Goal: Task Accomplishment & Management: Manage account settings

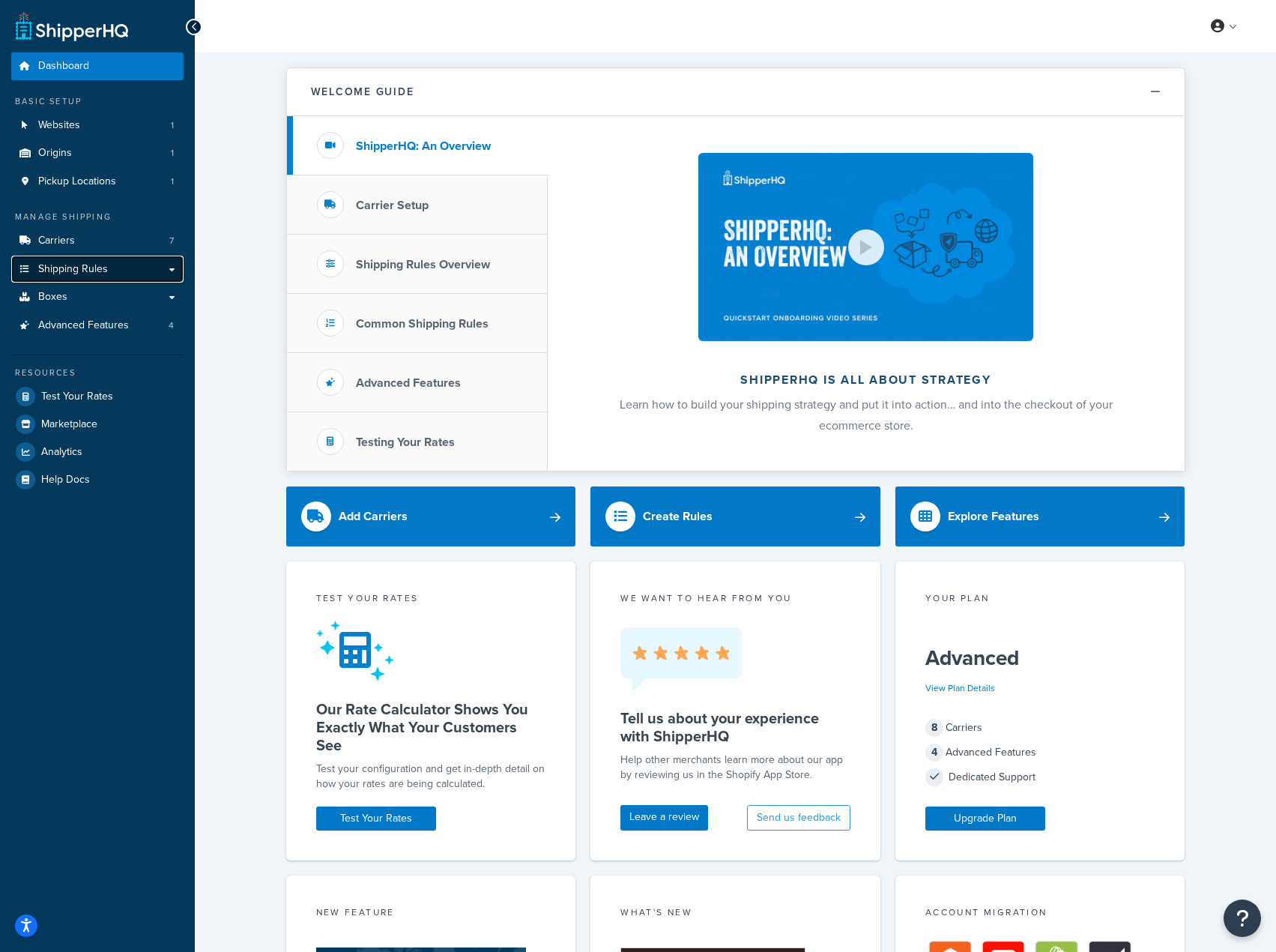
click at [67, 272] on span "Shipping Rules" at bounding box center [72, 269] width 70 height 13
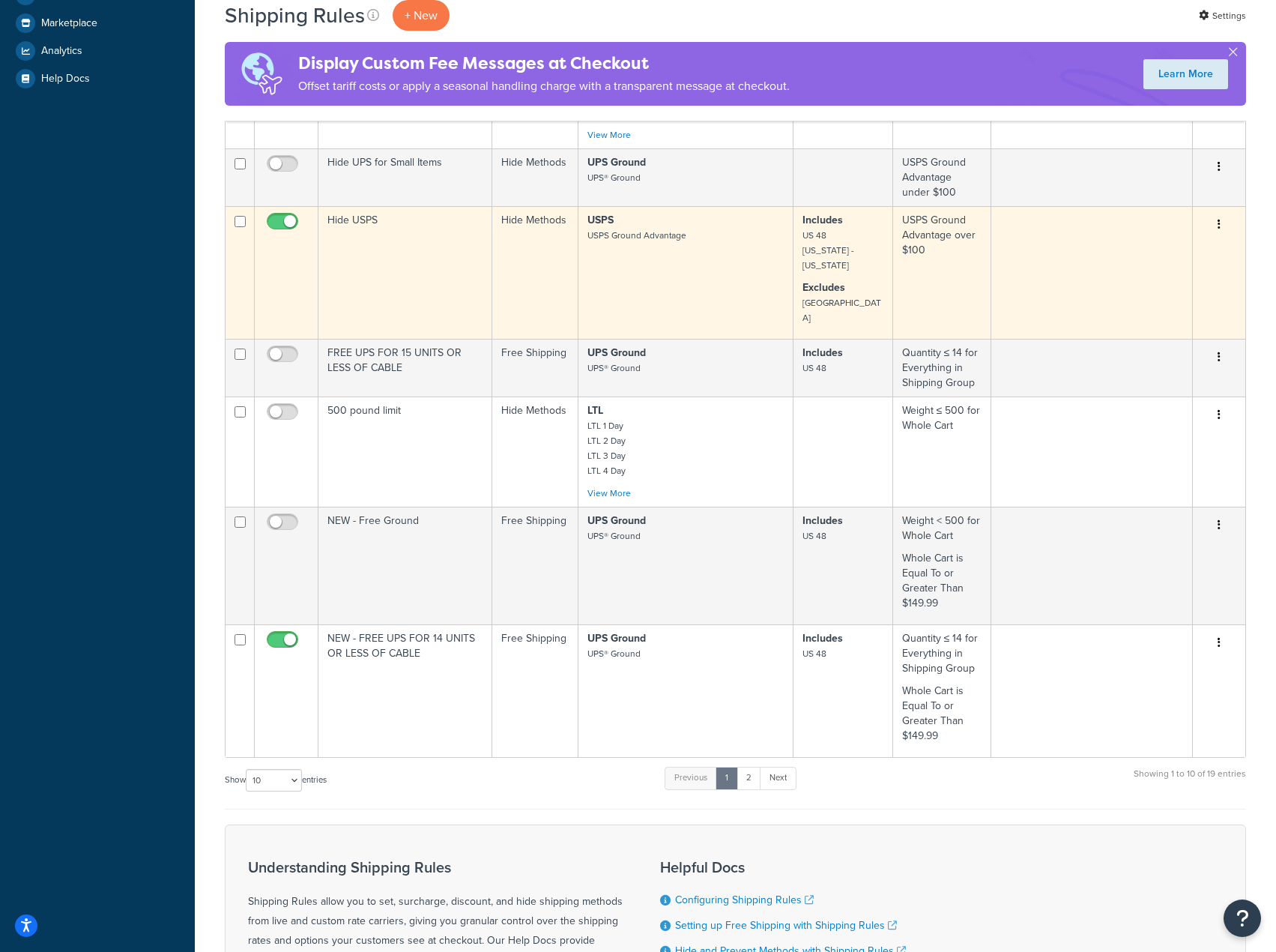
scroll to position [524, 0]
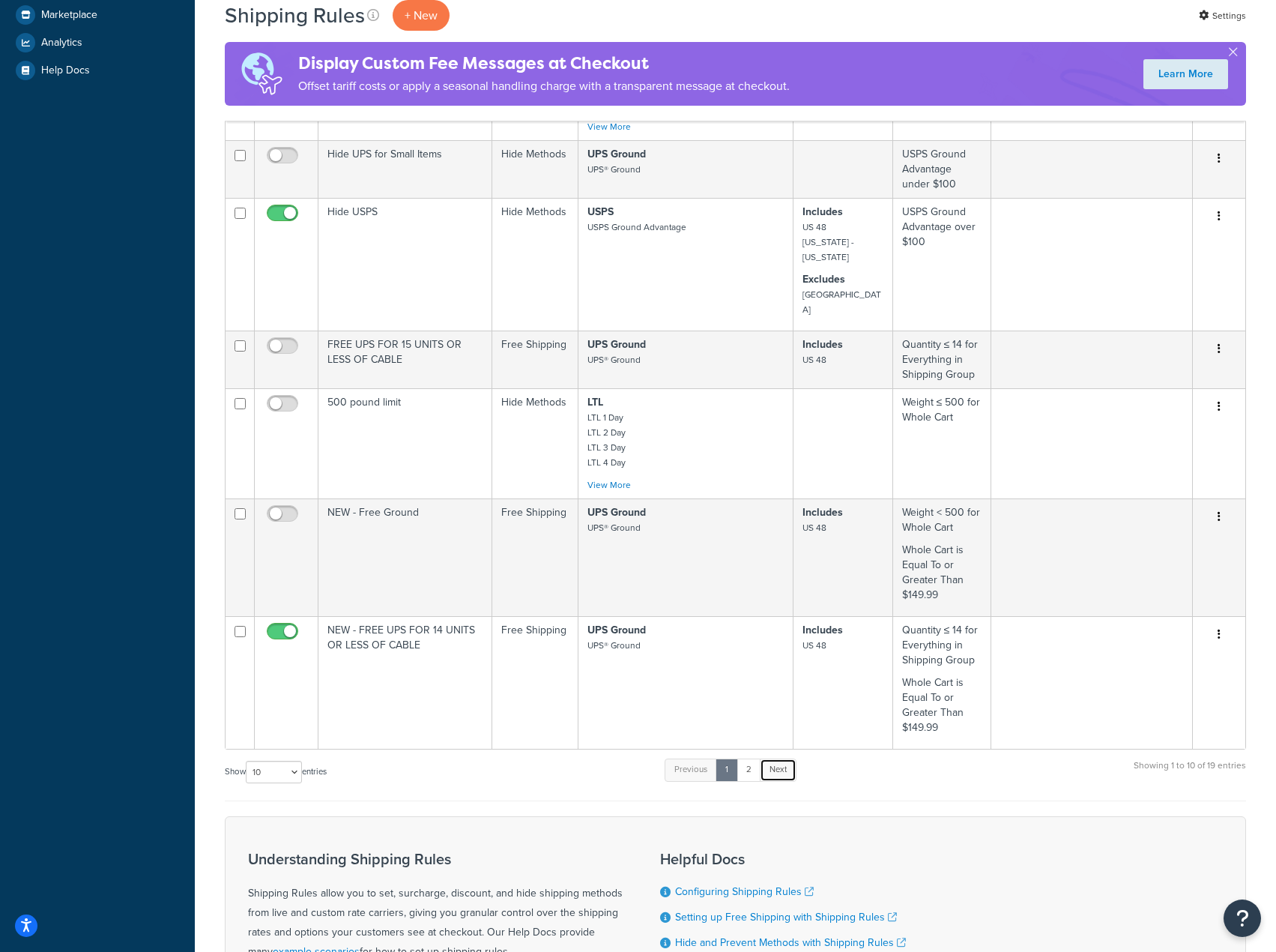
click at [793, 759] on link "Next" at bounding box center [778, 770] width 37 height 22
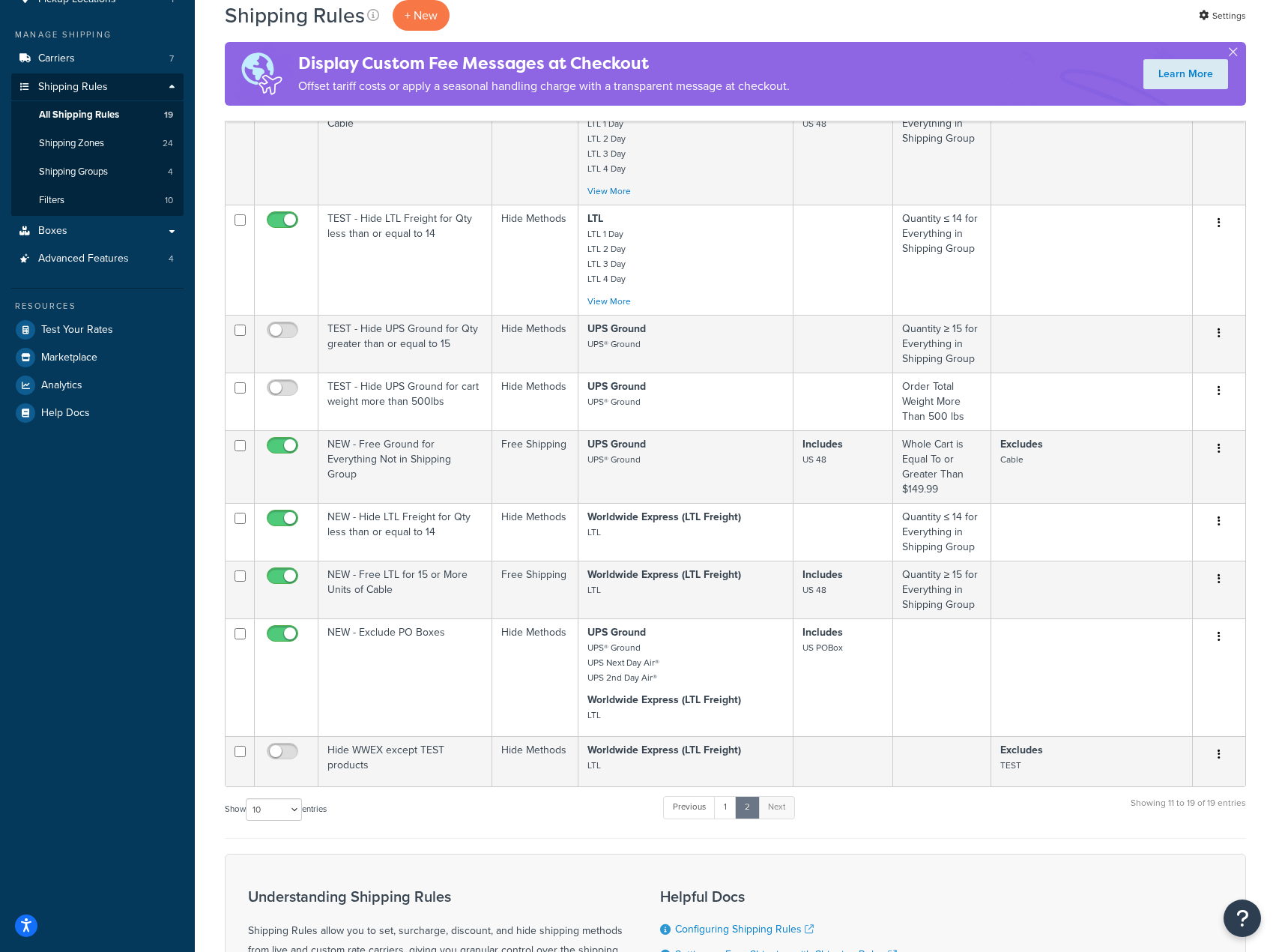
scroll to position [0, 0]
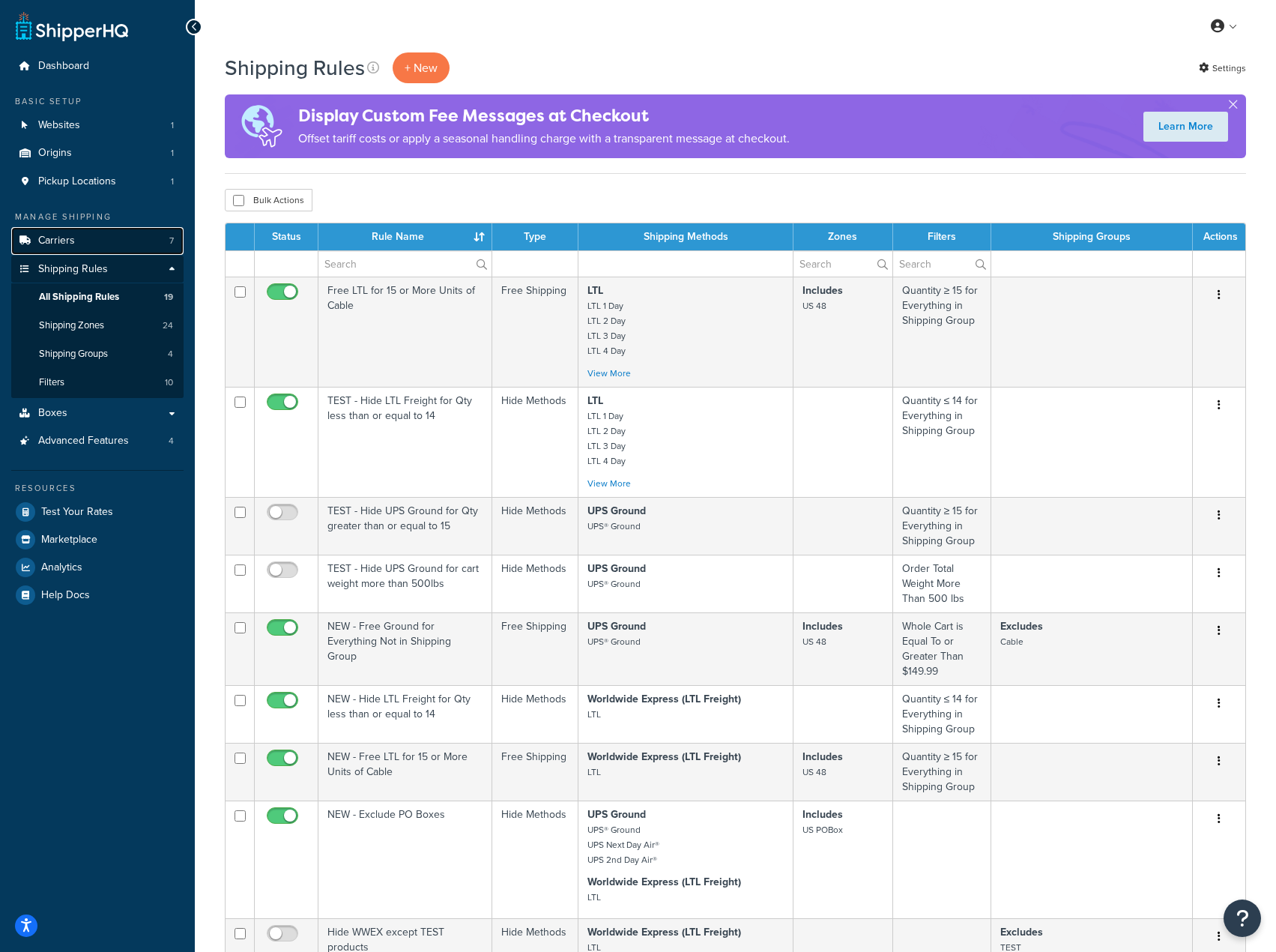
click at [86, 241] on link "Carriers 7" at bounding box center [97, 241] width 172 height 28
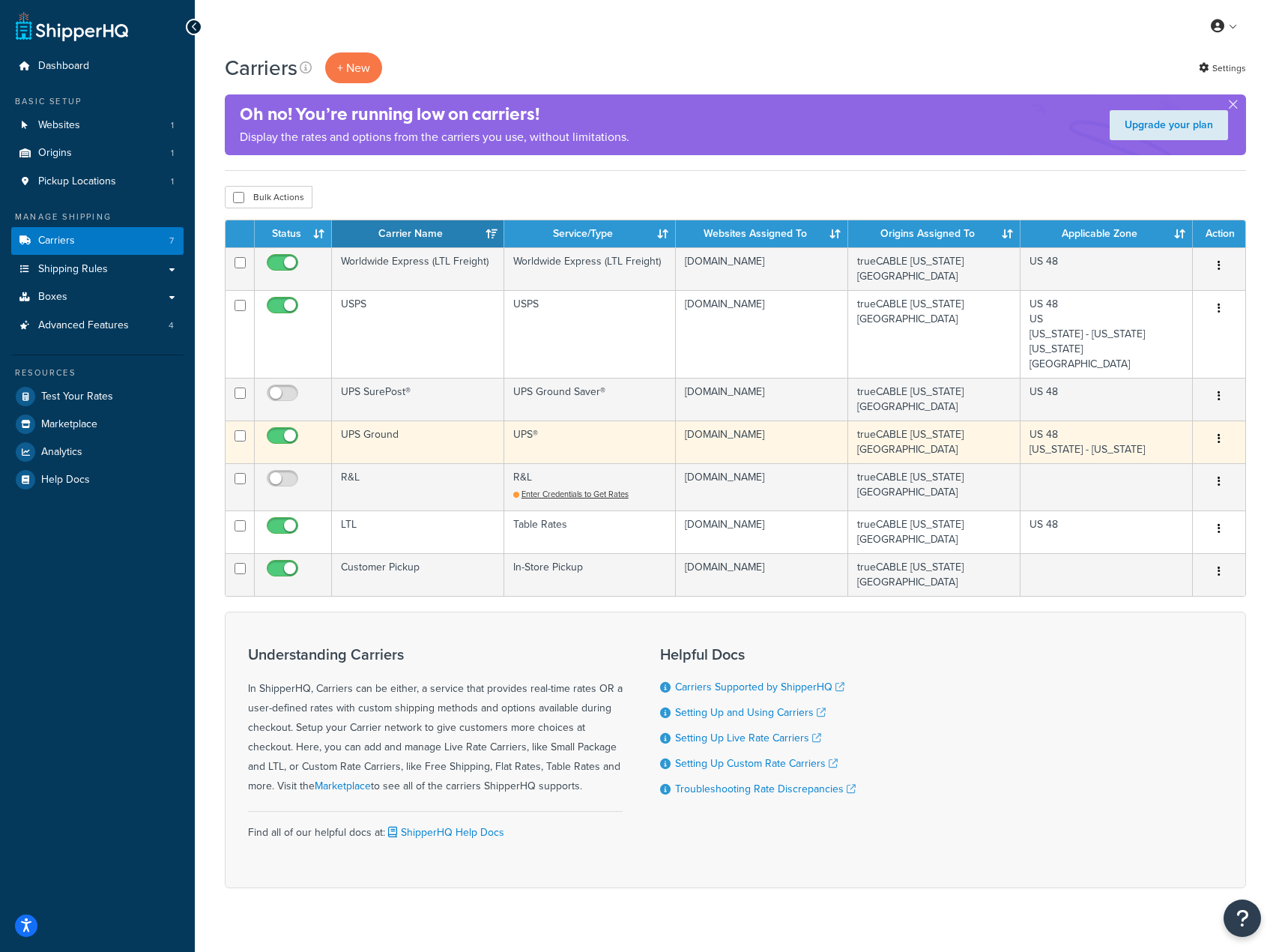
click at [384, 433] on td "UPS Ground" at bounding box center [418, 442] width 172 height 43
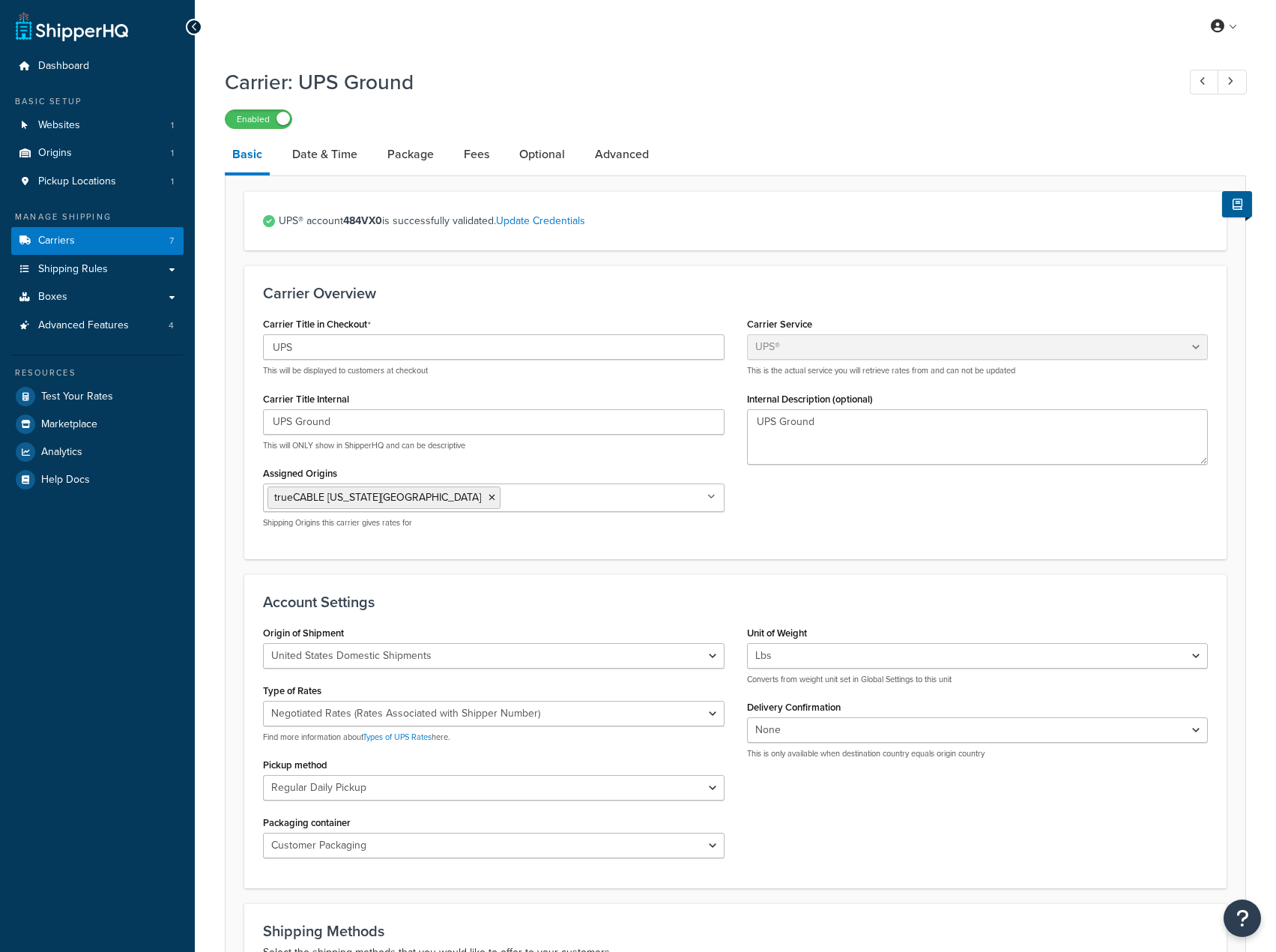
select select "ups"
click at [430, 155] on link "Package" at bounding box center [410, 154] width 61 height 36
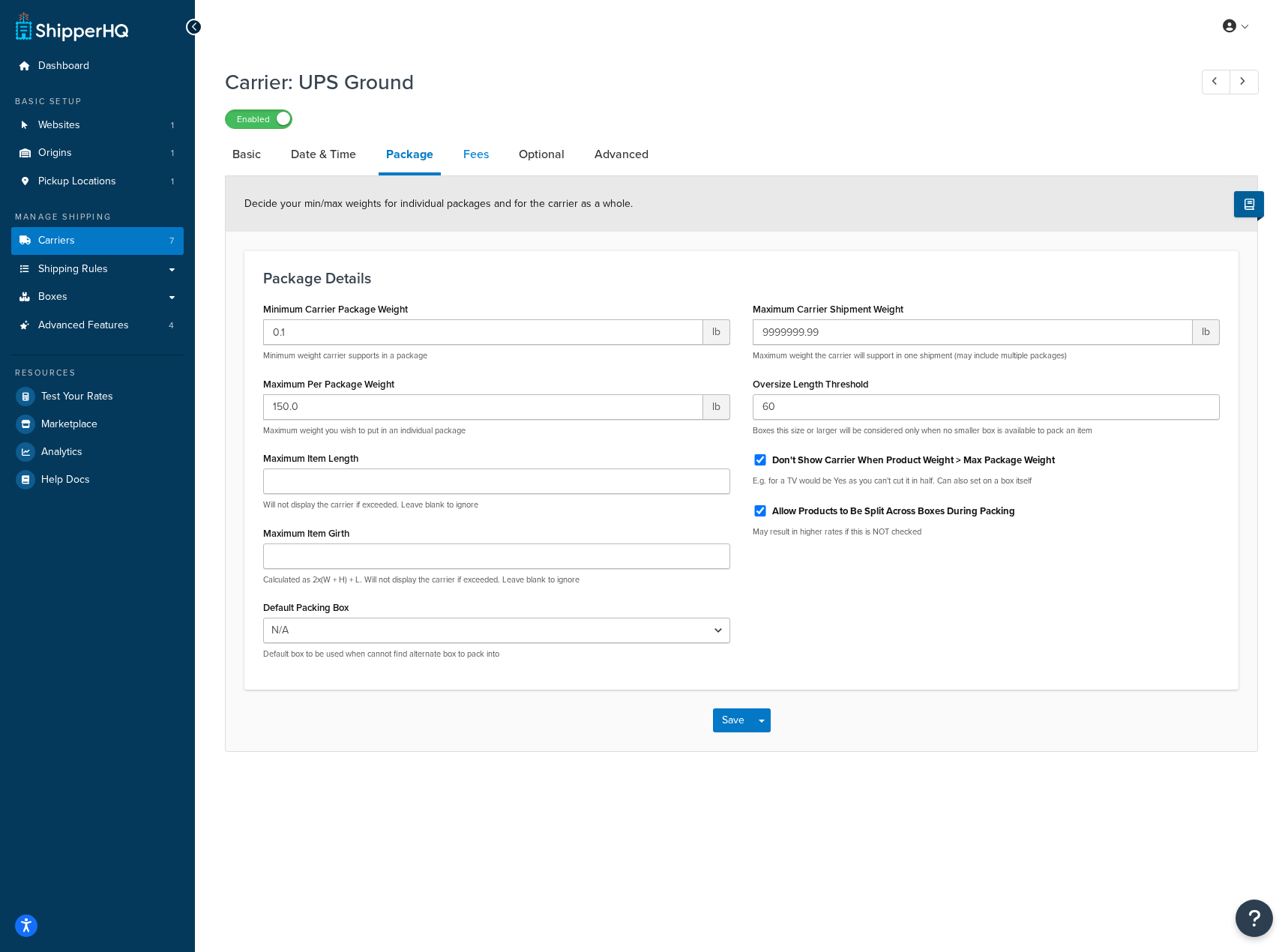
click at [473, 158] on link "Fees" at bounding box center [475, 154] width 41 height 36
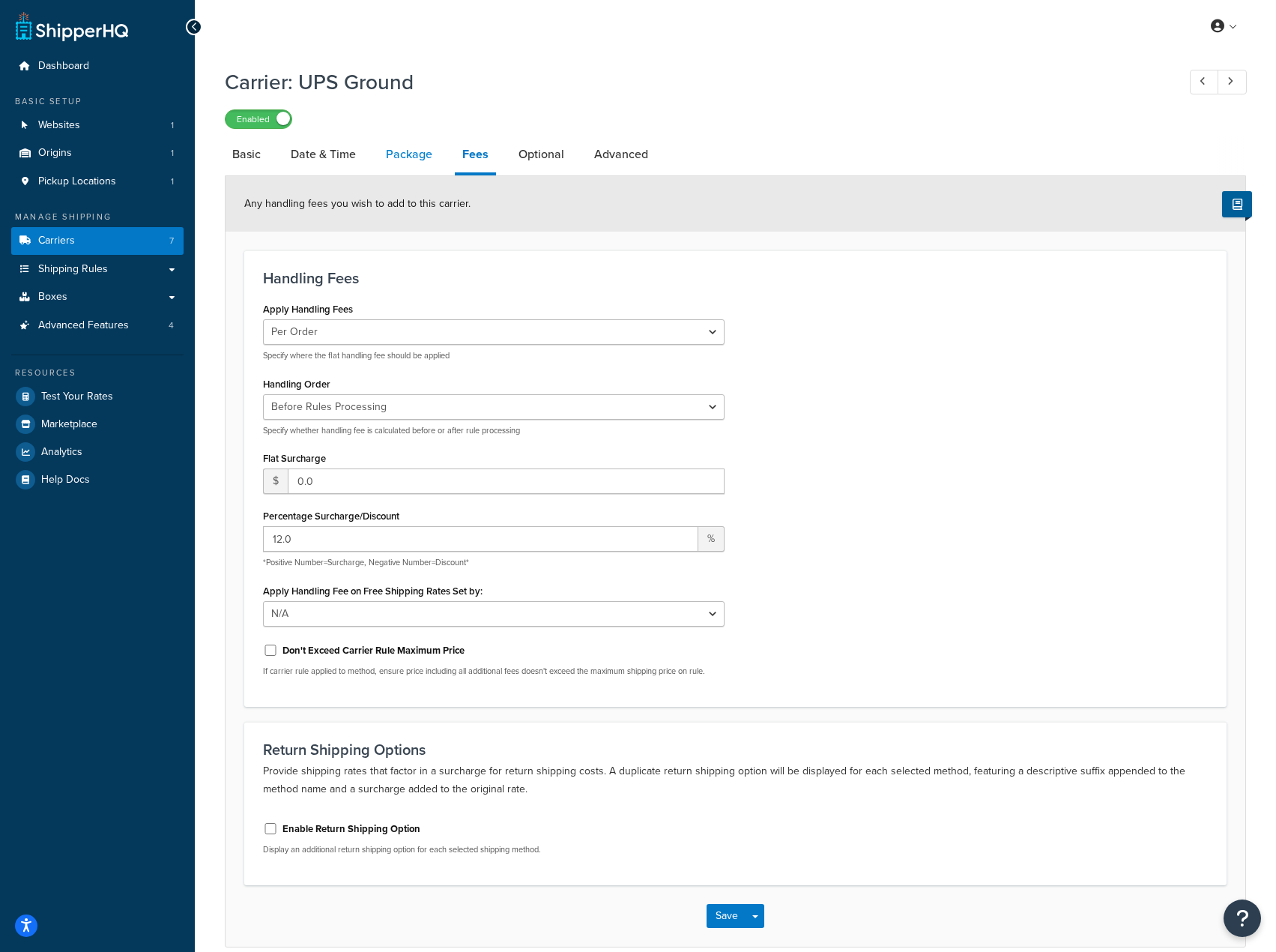
click at [422, 150] on link "Package" at bounding box center [409, 154] width 61 height 36
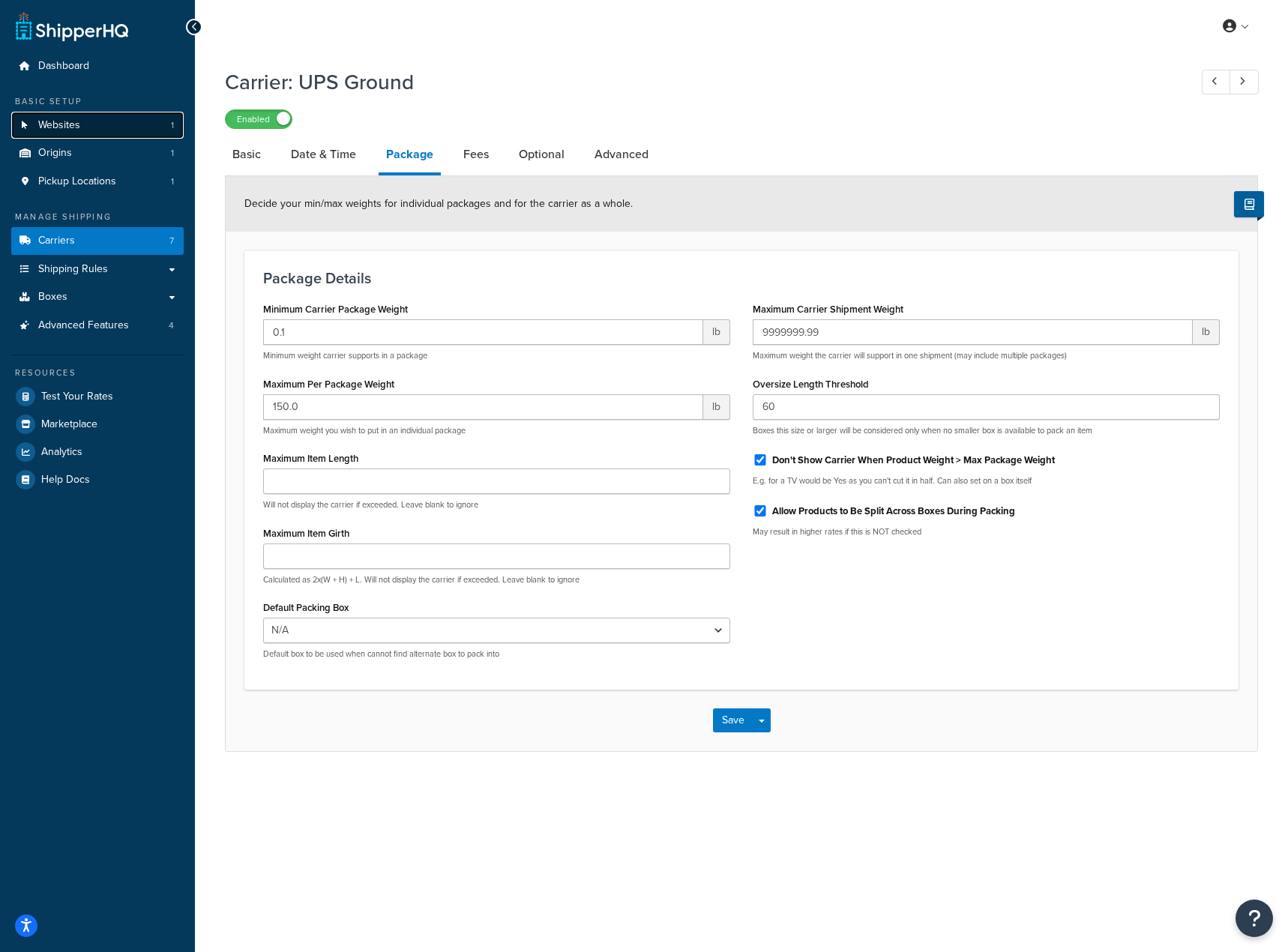
click at [102, 128] on link "Websites 1" at bounding box center [97, 126] width 173 height 28
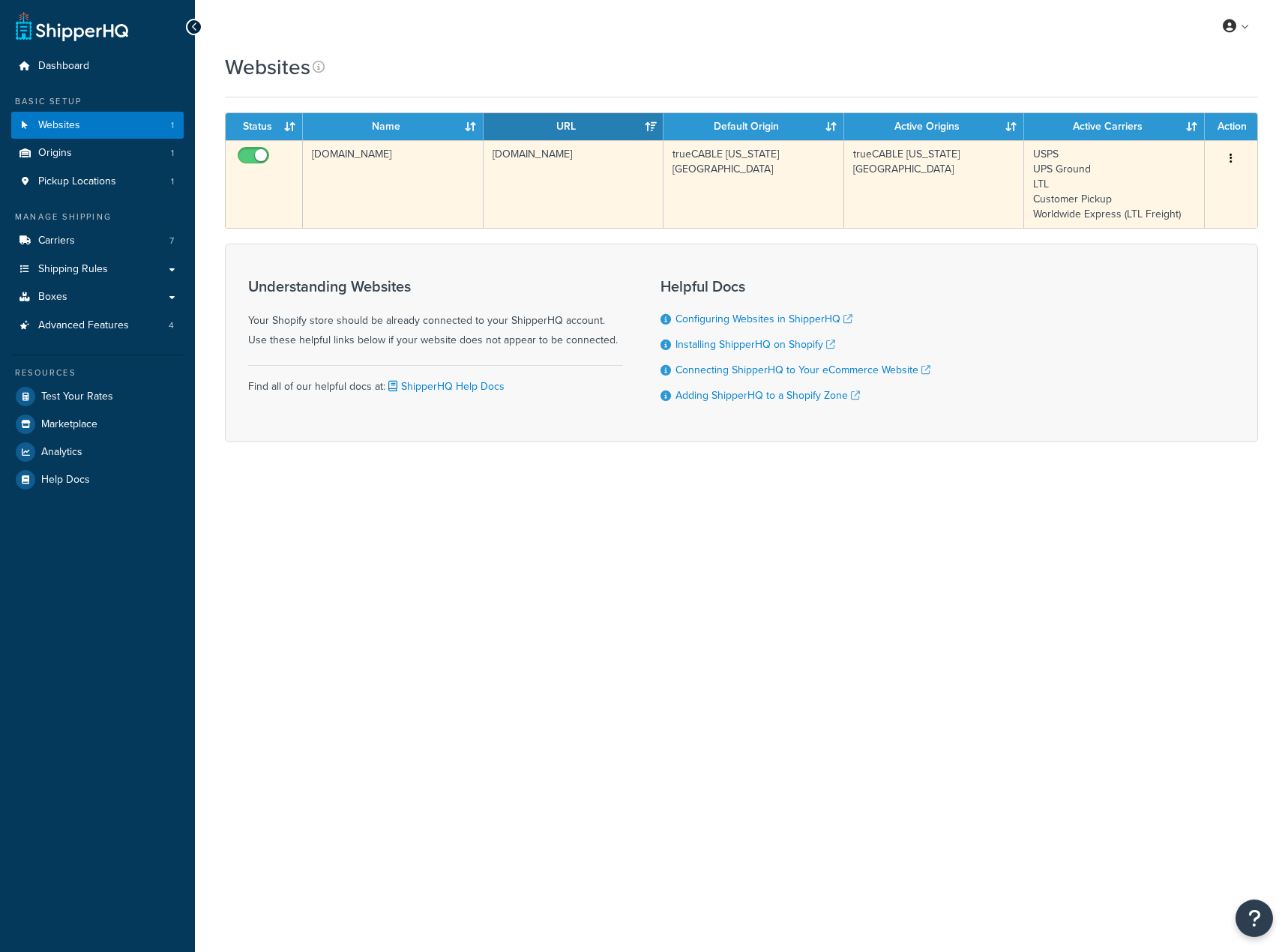
click at [438, 174] on td "[DOMAIN_NAME]" at bounding box center [393, 185] width 180 height 88
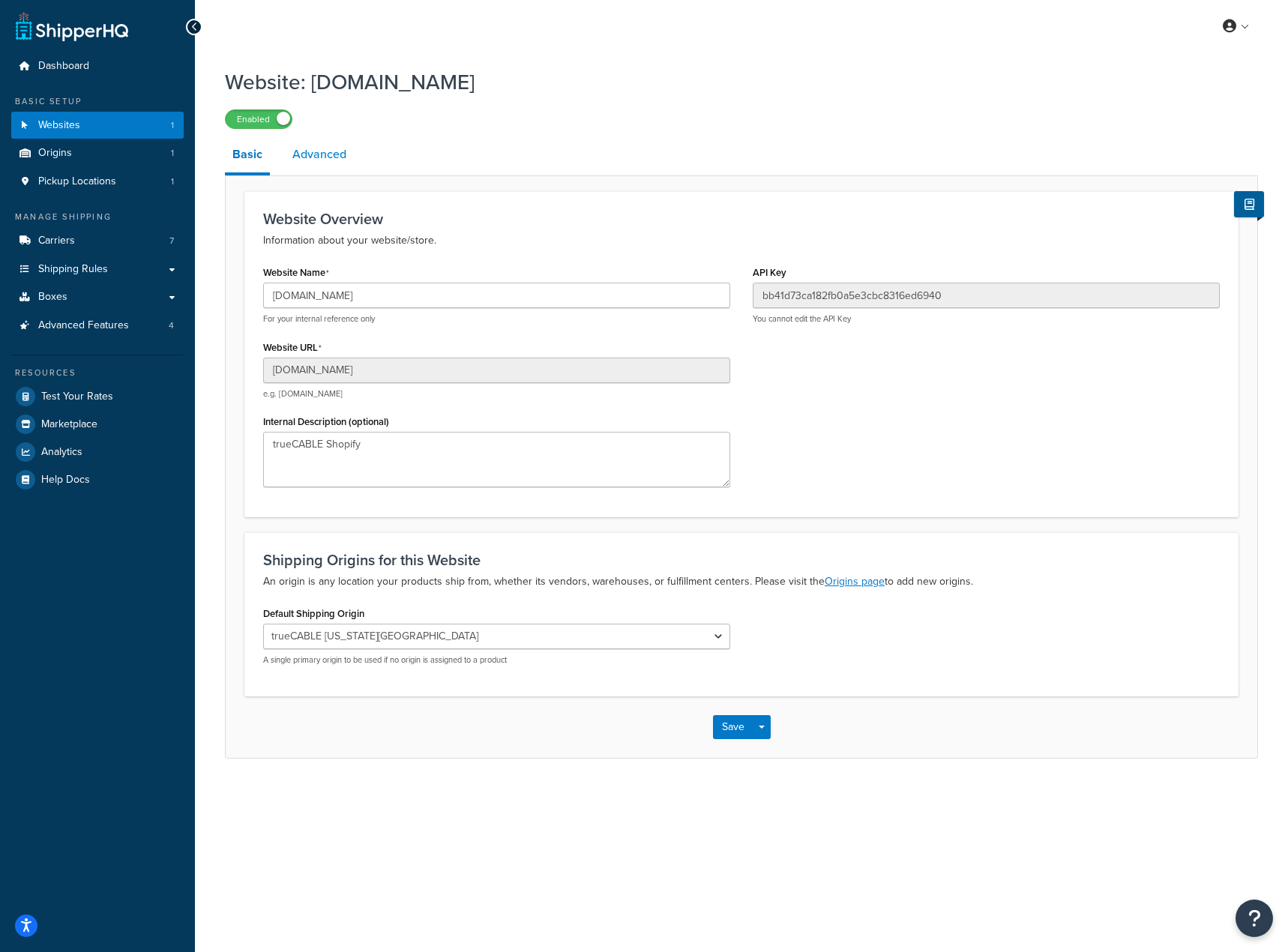
click at [337, 158] on link "Advanced" at bounding box center [319, 154] width 69 height 36
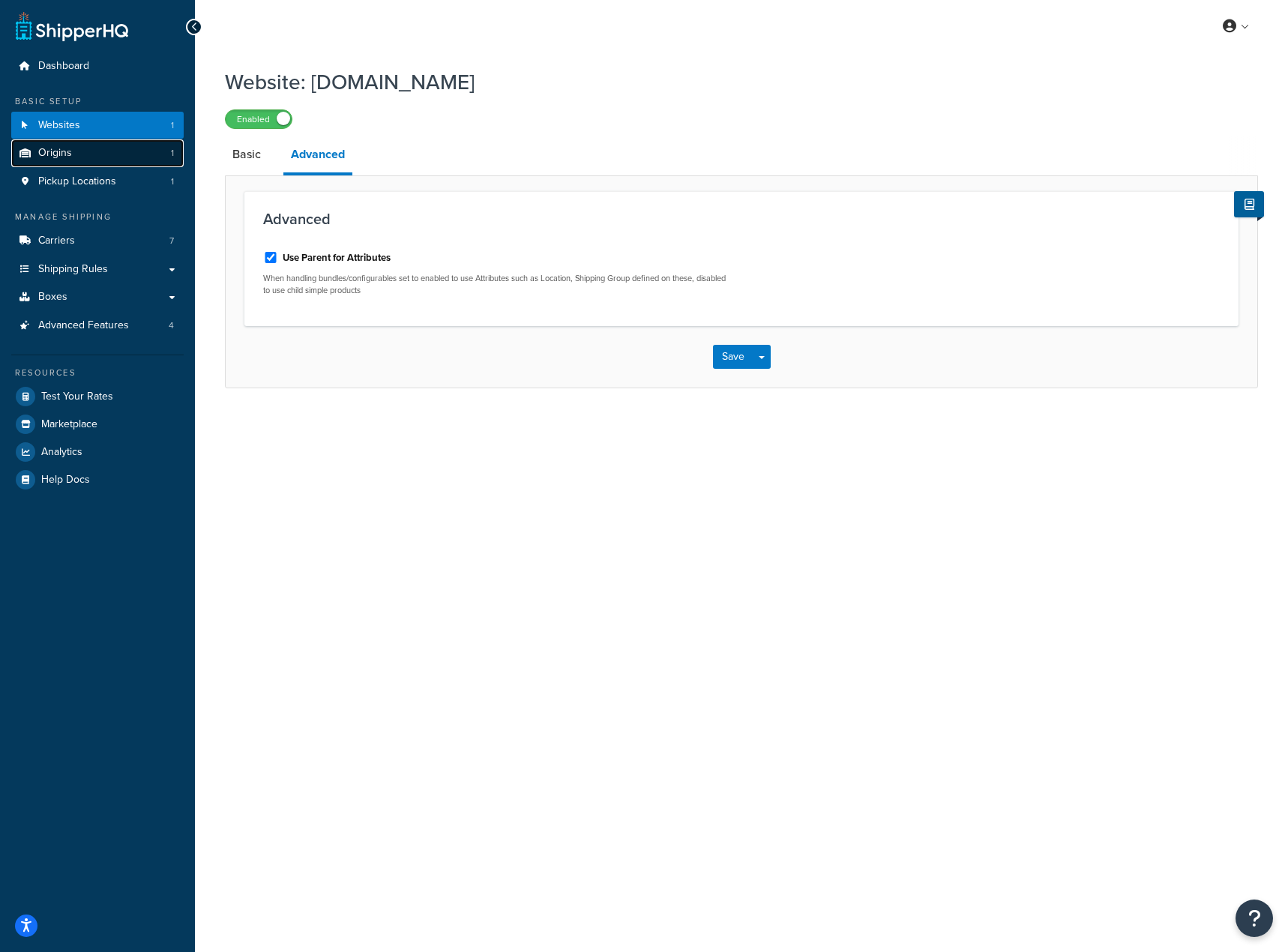
click at [54, 151] on span "Origins" at bounding box center [54, 153] width 34 height 13
